Goal: Information Seeking & Learning: Learn about a topic

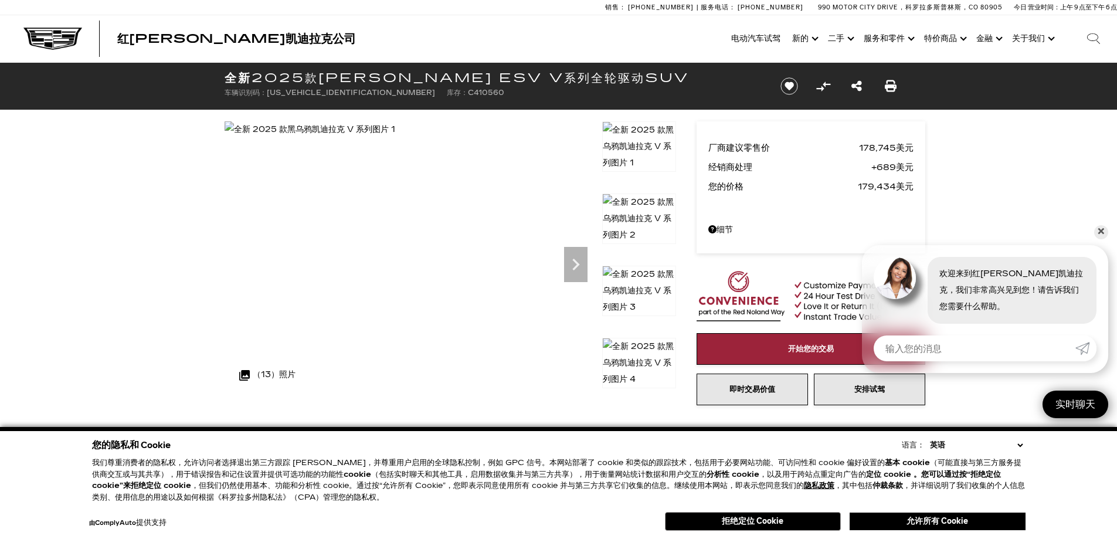
click at [638, 141] on img at bounding box center [639, 146] width 74 height 50
click at [641, 205] on img at bounding box center [639, 218] width 74 height 50
click at [649, 214] on img at bounding box center [639, 218] width 74 height 50
click at [650, 220] on img at bounding box center [639, 218] width 74 height 50
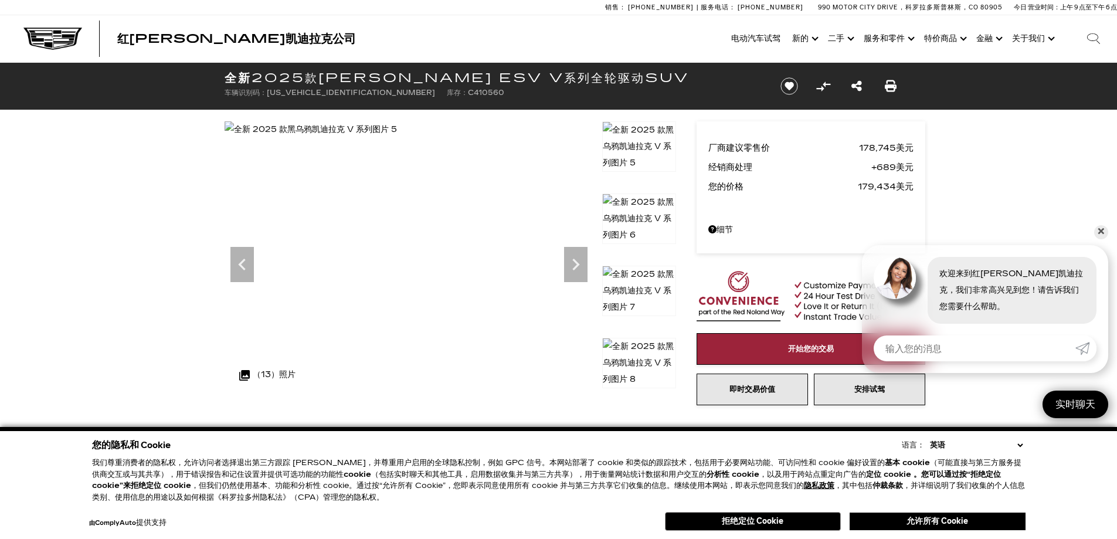
click at [655, 283] on img at bounding box center [639, 291] width 74 height 50
click at [652, 287] on img at bounding box center [639, 291] width 74 height 50
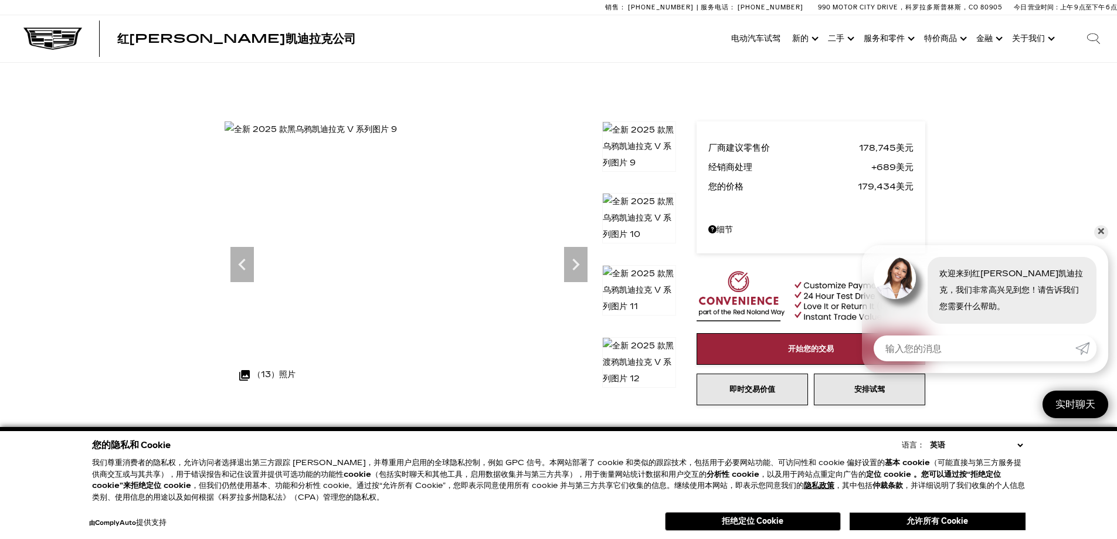
scroll to position [234, 0]
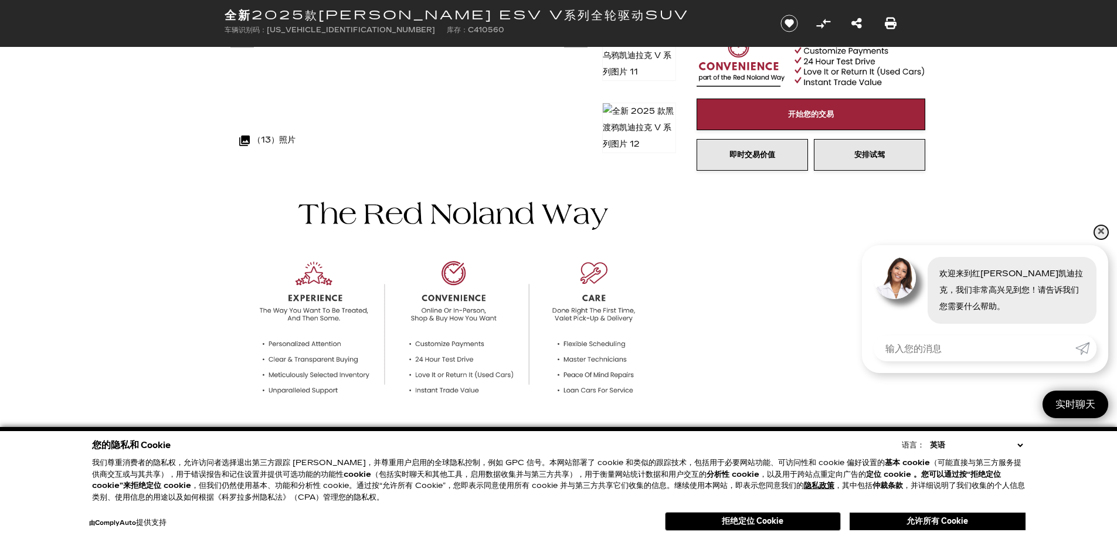
click at [1103, 229] on font "✕" at bounding box center [1101, 232] width 8 height 10
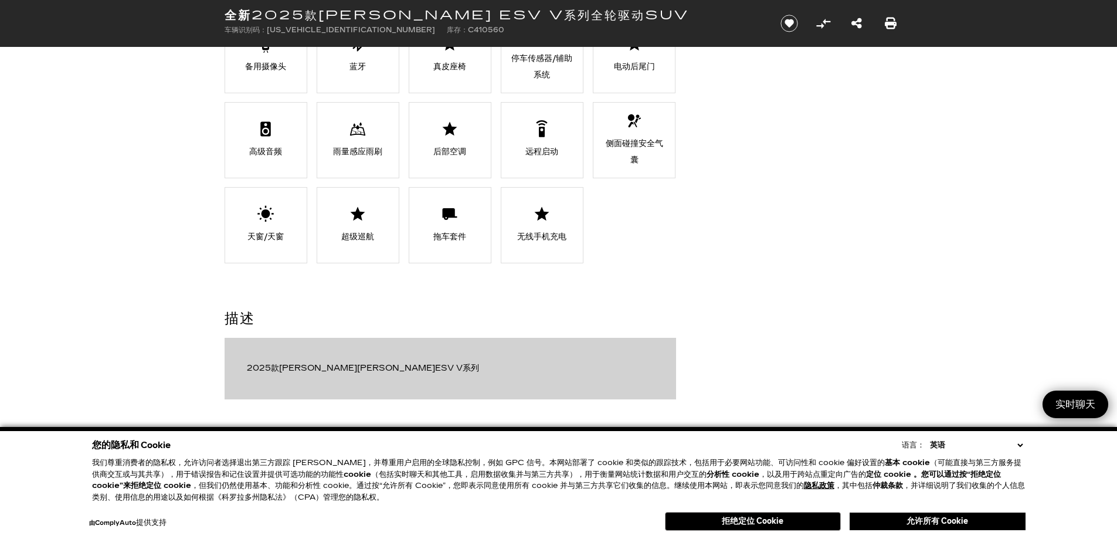
scroll to position [938, 0]
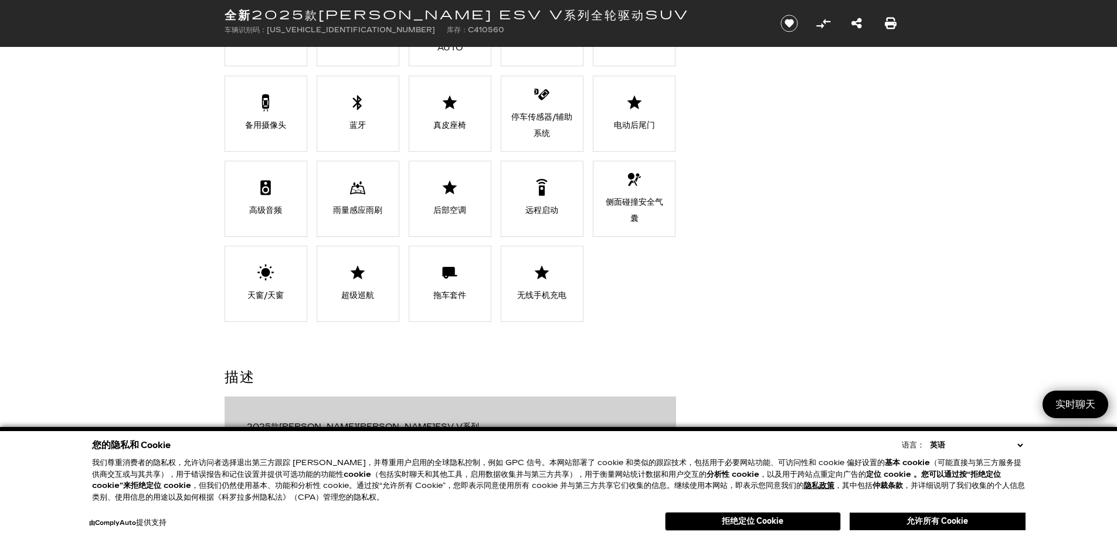
click at [281, 193] on li "高级音频" at bounding box center [266, 199] width 83 height 76
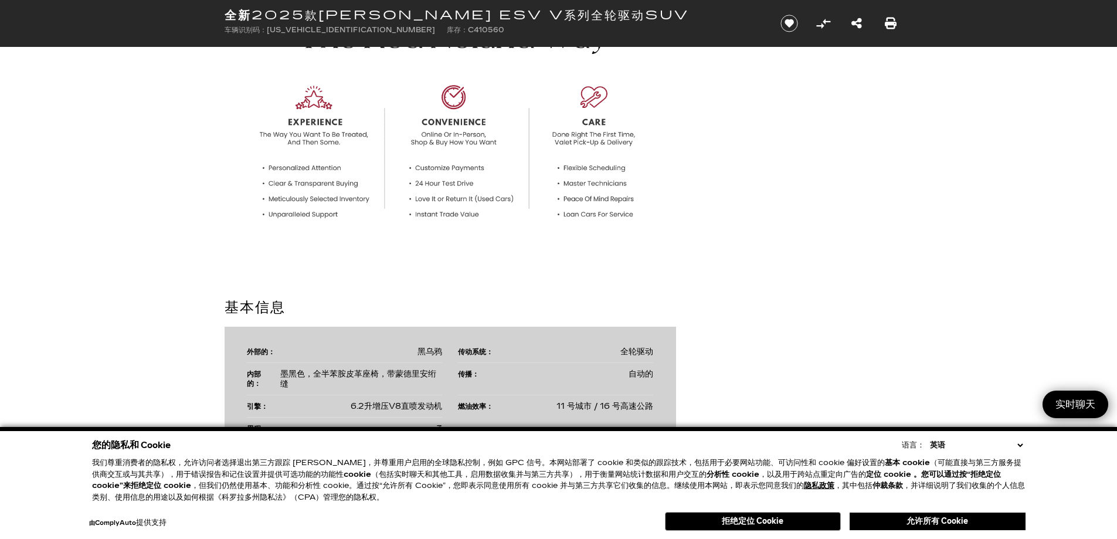
scroll to position [59, 0]
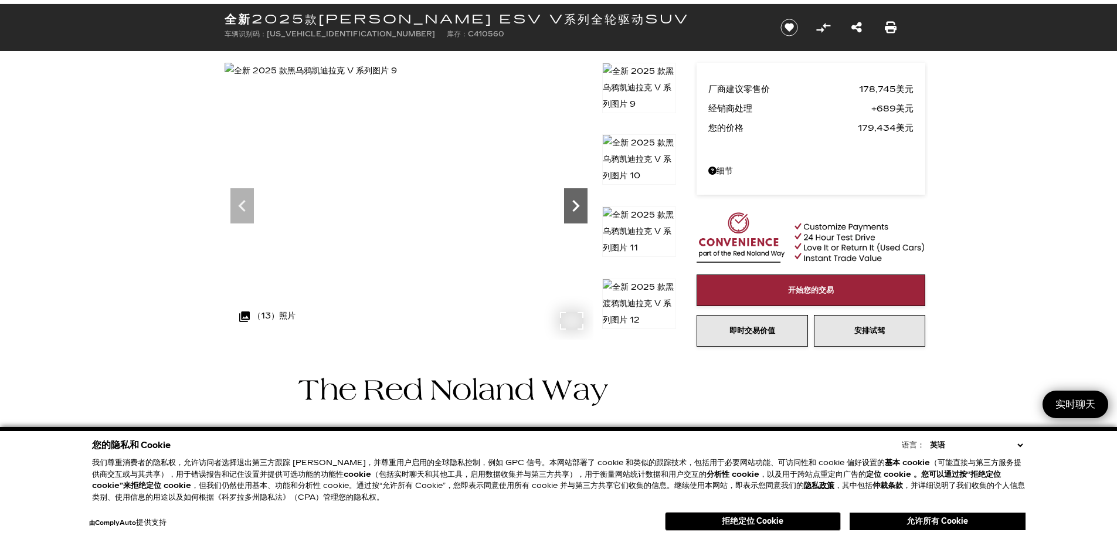
click at [582, 208] on icon "下一个" at bounding box center [575, 205] width 23 height 23
click at [578, 213] on icon "下一个" at bounding box center [575, 205] width 23 height 23
click at [401, 79] on img at bounding box center [313, 71] width 176 height 16
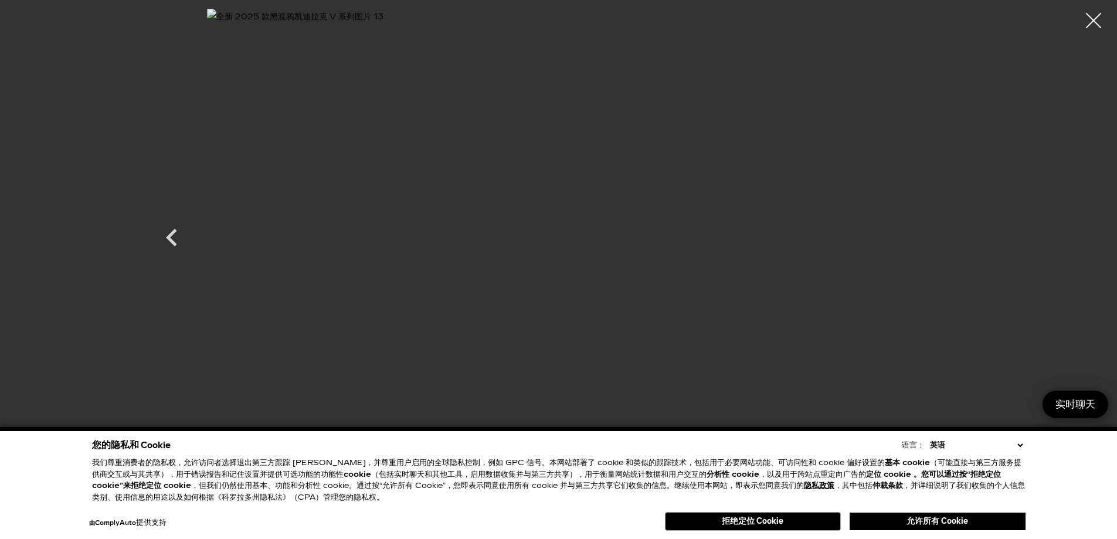
click at [1097, 21] on div at bounding box center [1093, 20] width 31 height 31
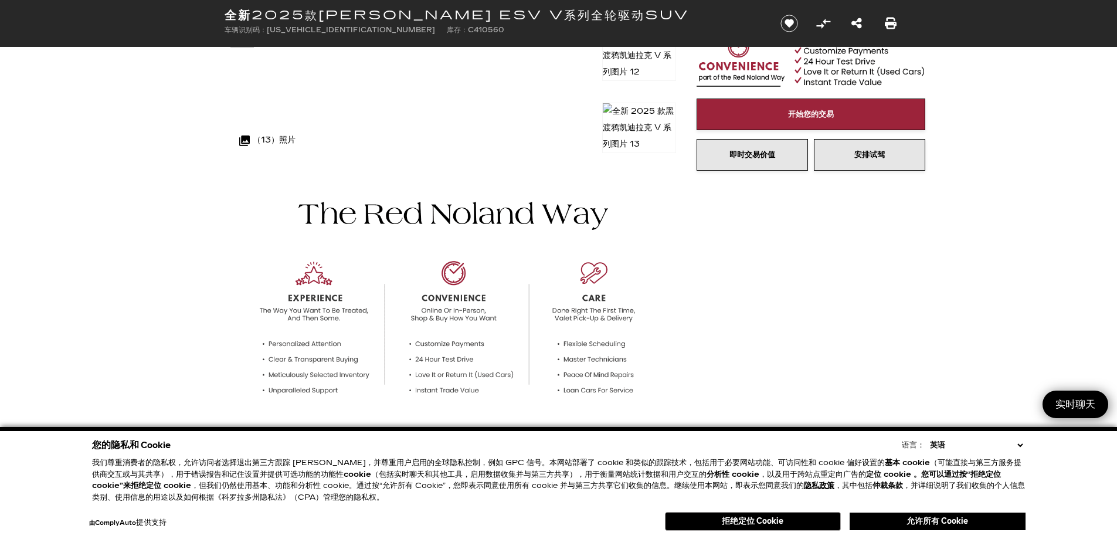
scroll to position [0, 0]
